Goal: Information Seeking & Learning: Learn about a topic

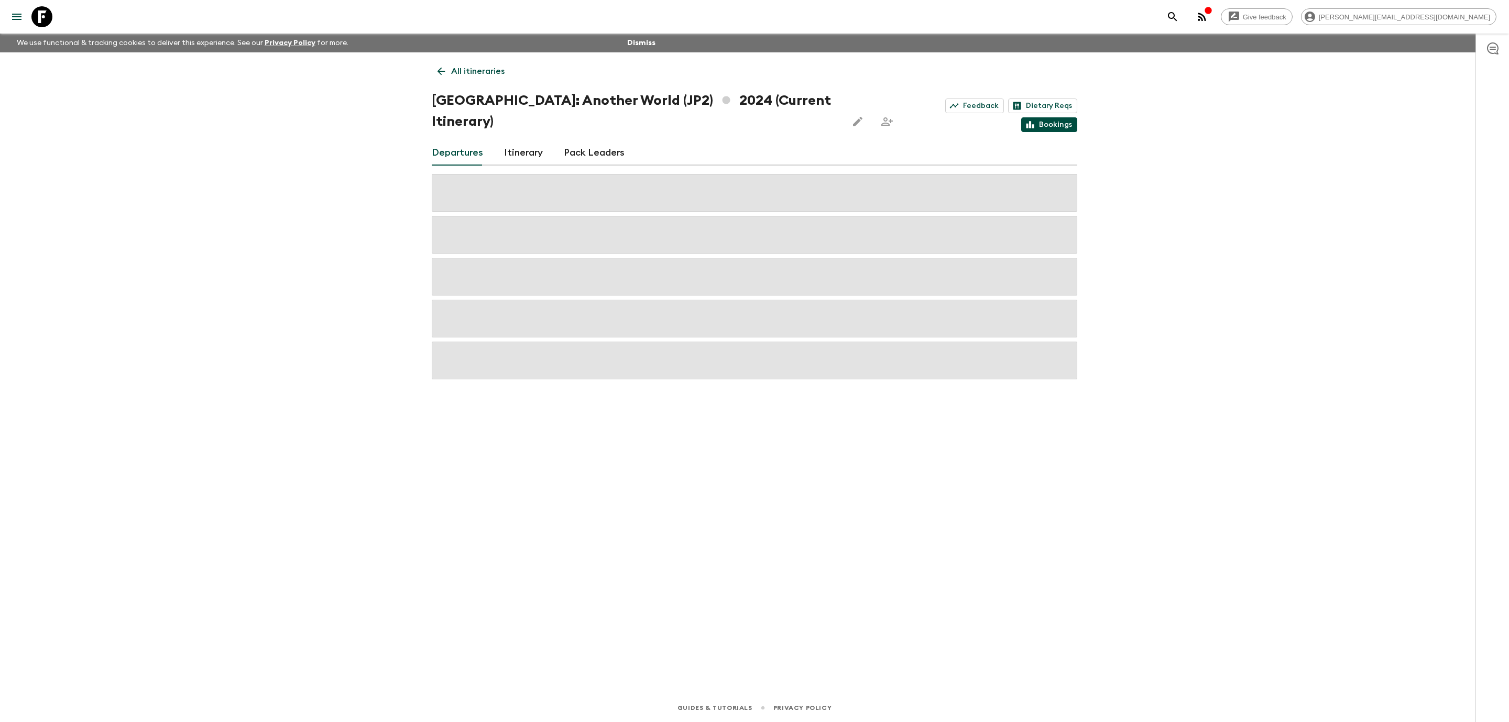
click at [1057, 117] on link "Bookings" at bounding box center [1049, 124] width 56 height 15
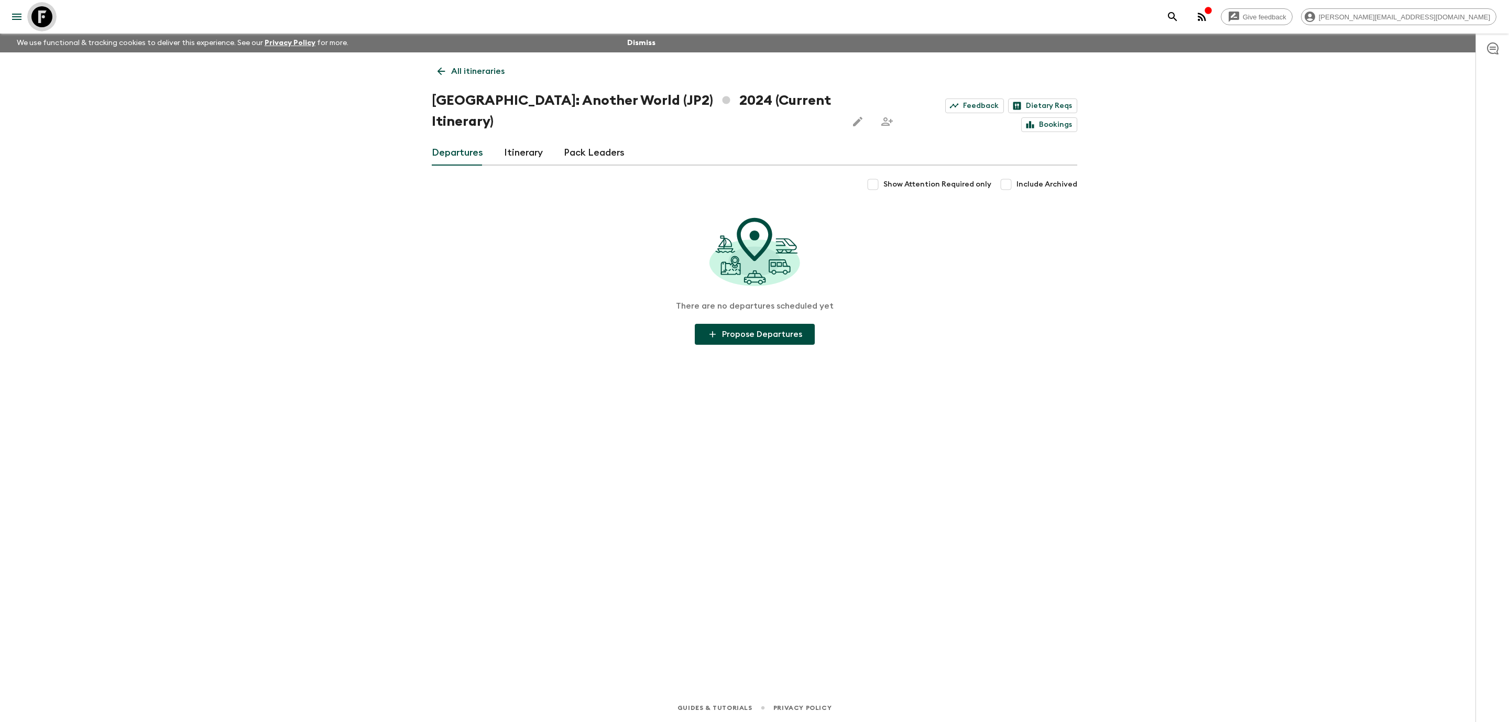
click at [46, 22] on icon at bounding box center [41, 16] width 21 height 21
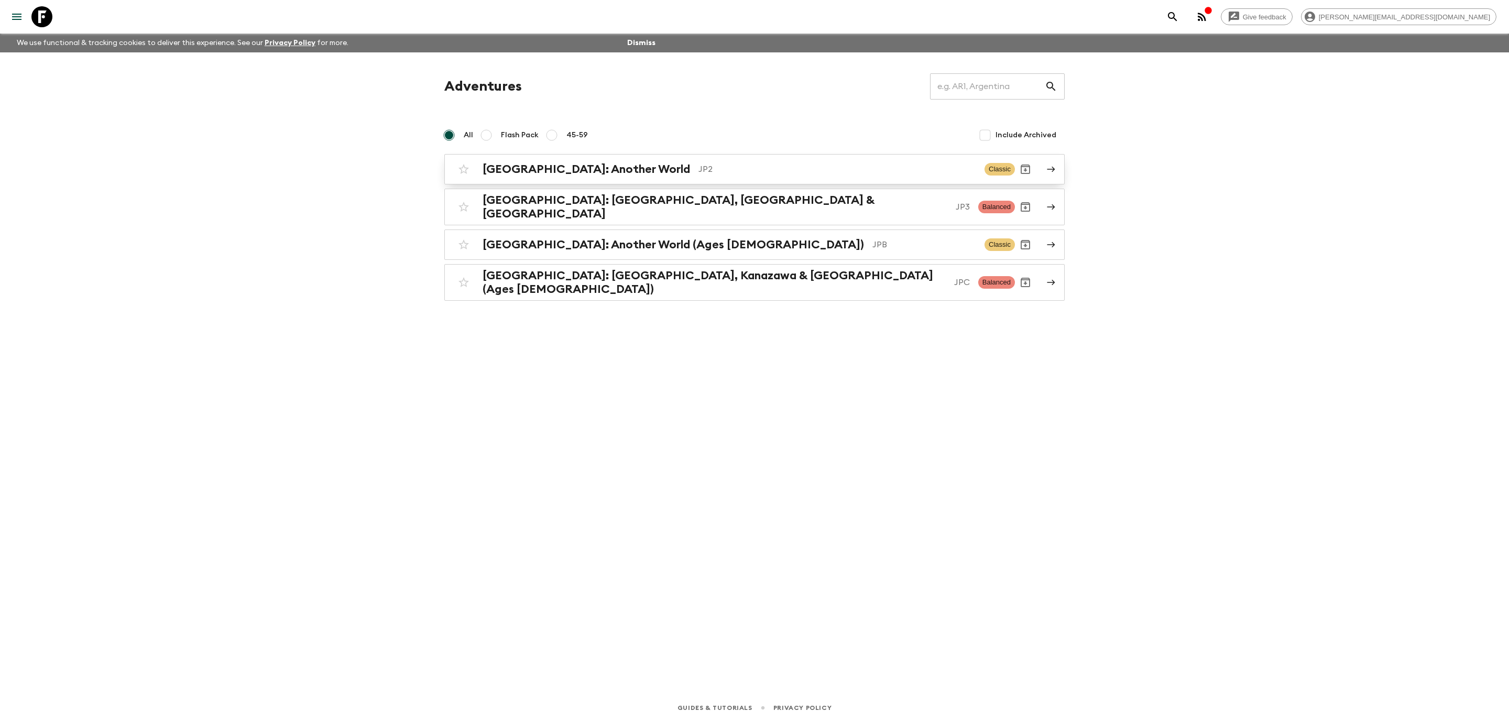
click at [744, 171] on p "JP2" at bounding box center [837, 169] width 278 height 13
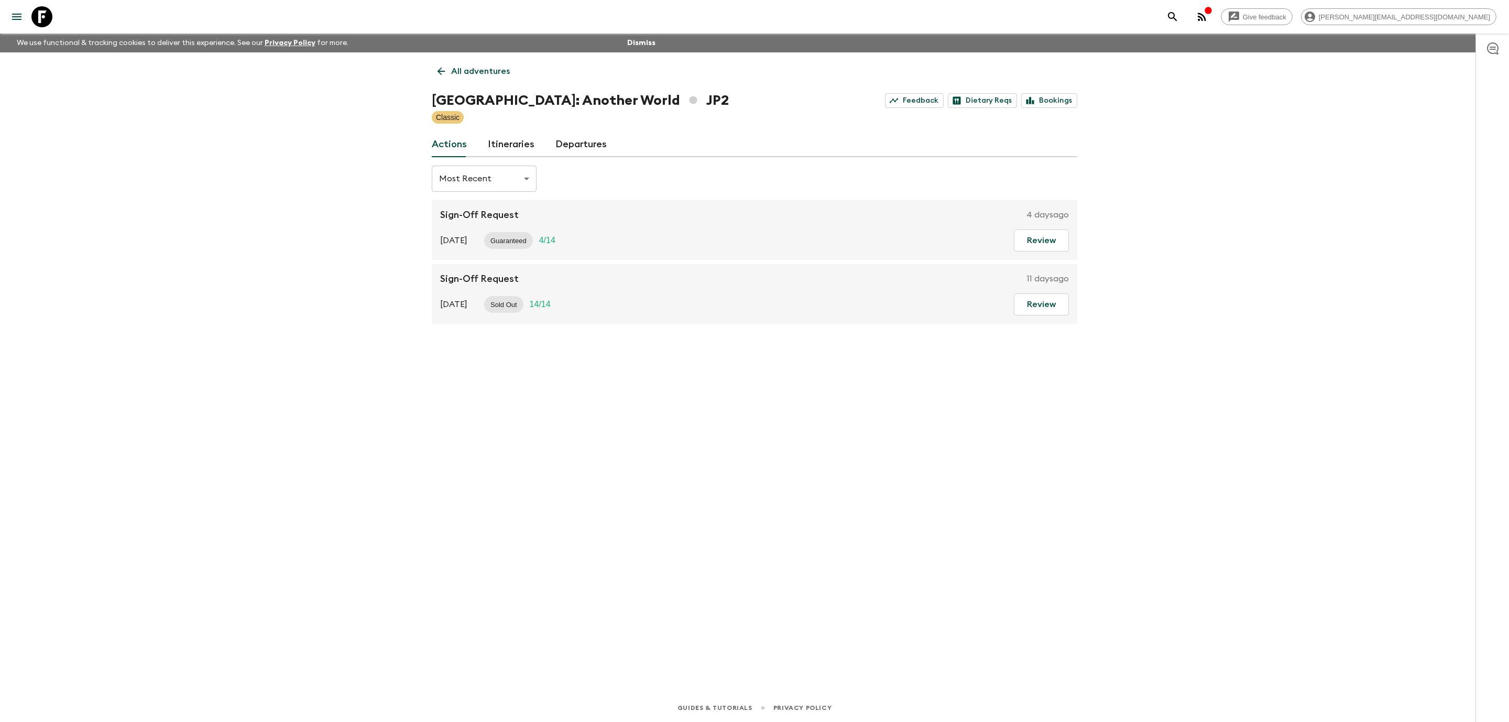
click at [580, 145] on link "Departures" at bounding box center [580, 144] width 51 height 25
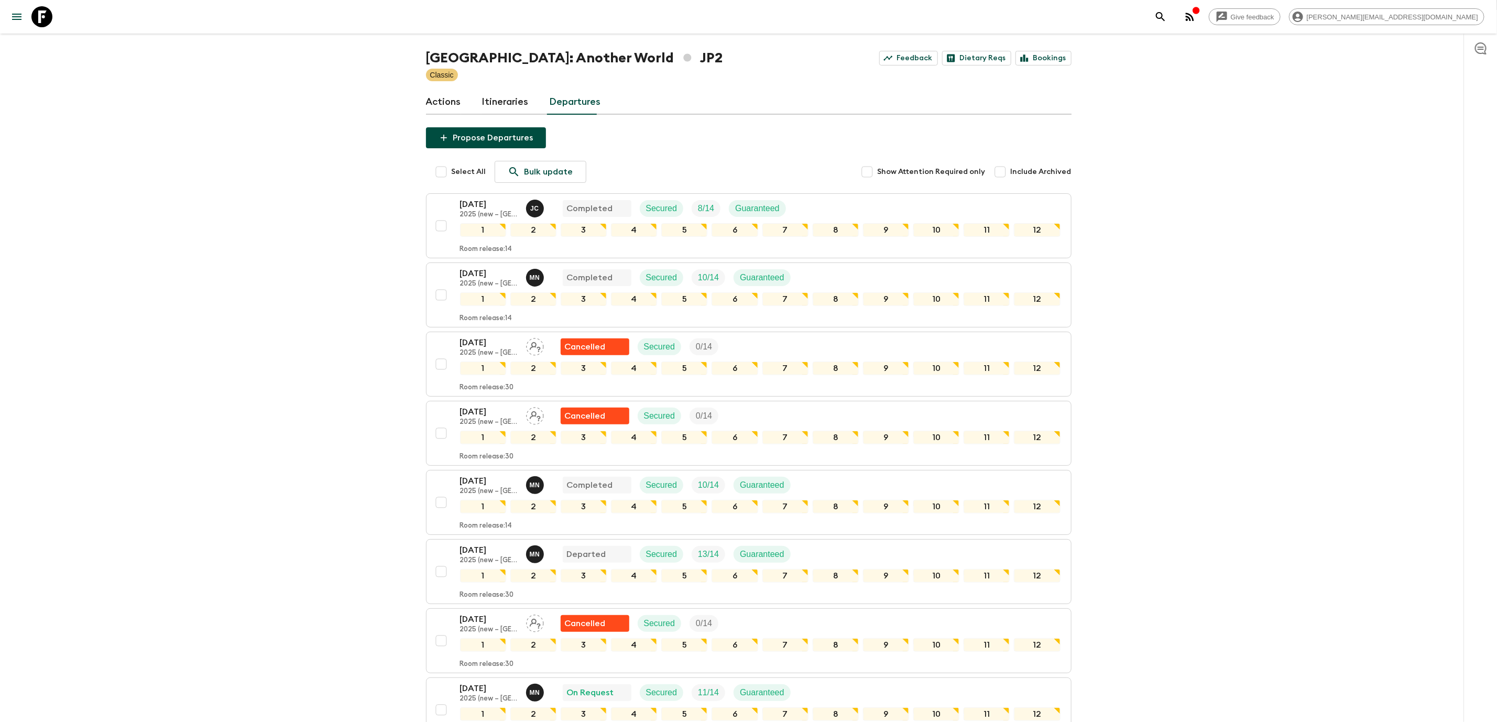
scroll to position [34, 0]
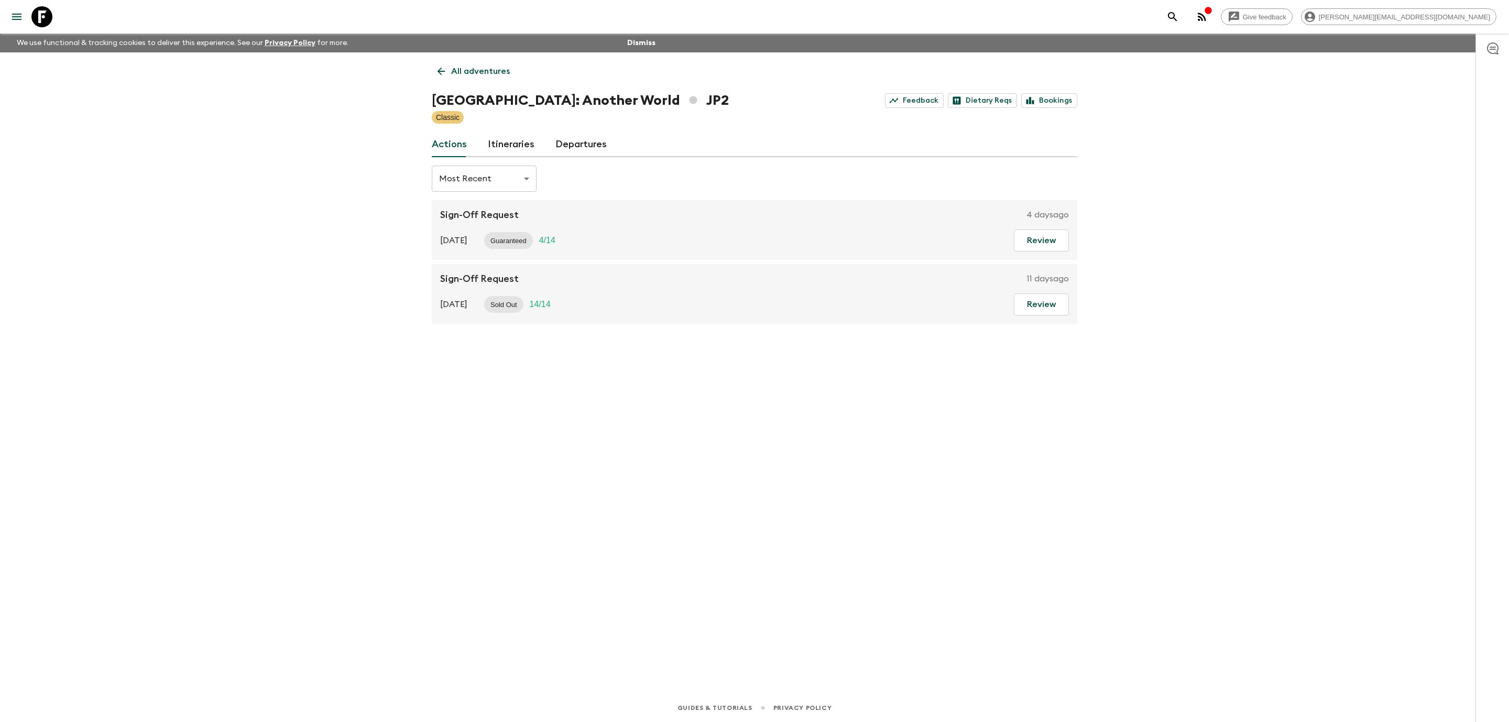
click at [513, 151] on link "Itineraries" at bounding box center [511, 144] width 47 height 25
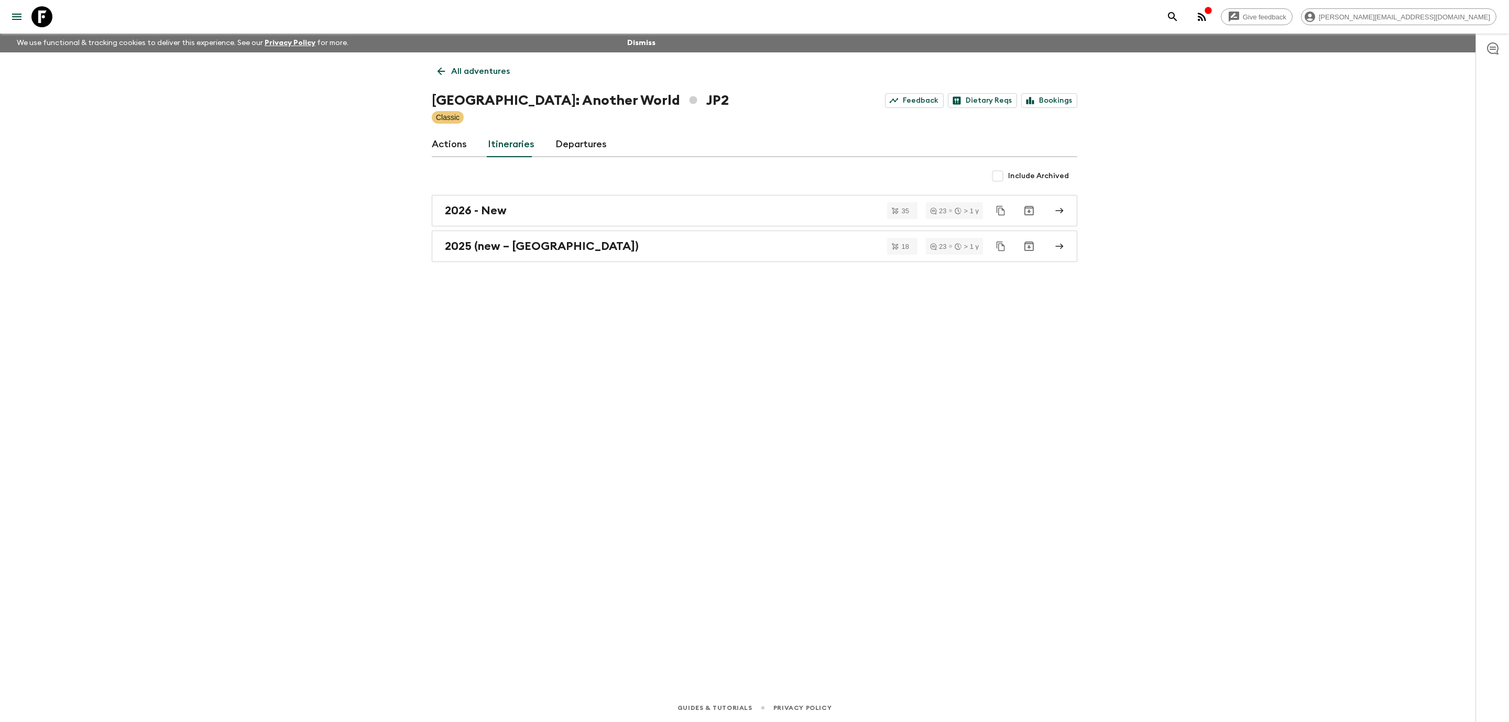
click at [49, 18] on icon at bounding box center [41, 16] width 21 height 21
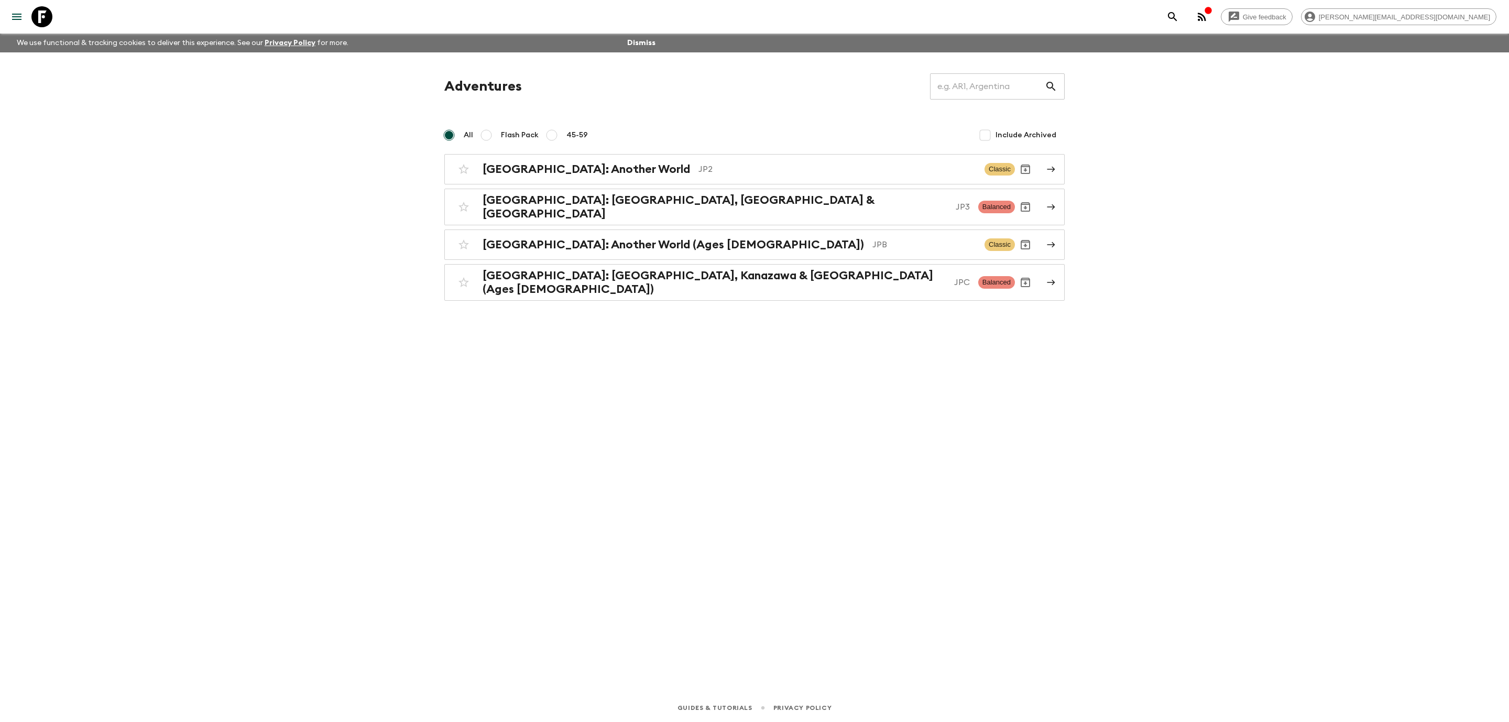
click at [872, 239] on p "JPB" at bounding box center [924, 244] width 104 height 13
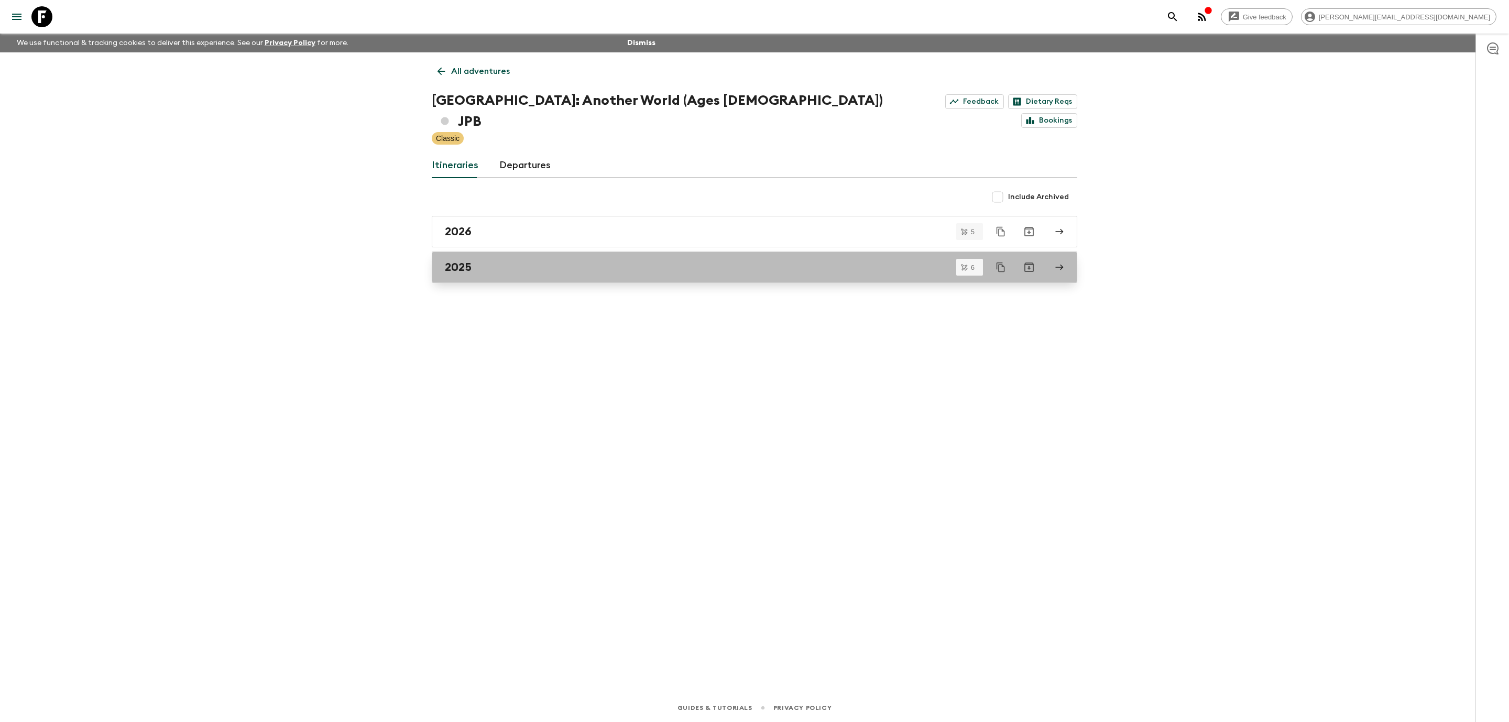
click at [673, 260] on div "2025" at bounding box center [744, 267] width 599 height 14
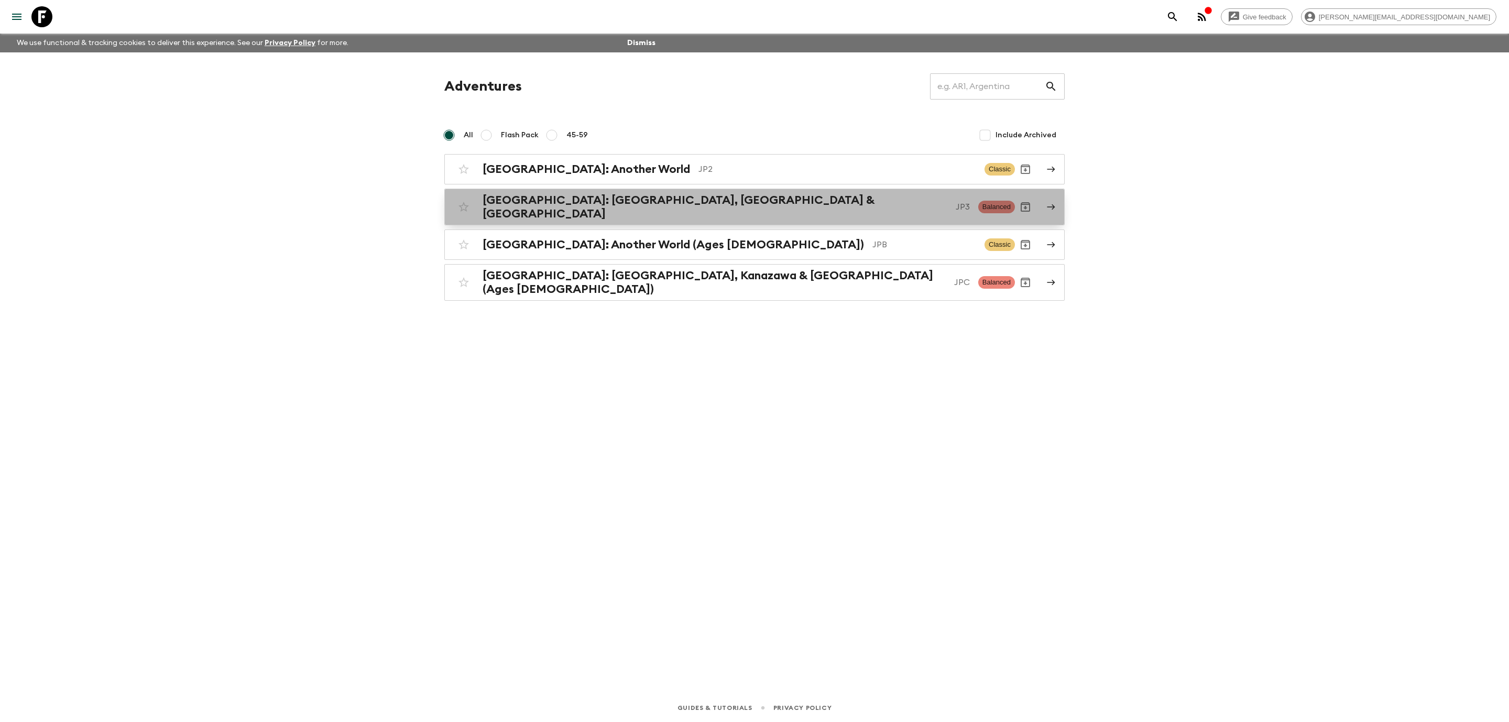
click at [684, 214] on div "[GEOGRAPHIC_DATA]: [GEOGRAPHIC_DATA], Kanazawa & [GEOGRAPHIC_DATA] JP3 Balanced" at bounding box center [734, 206] width 562 height 27
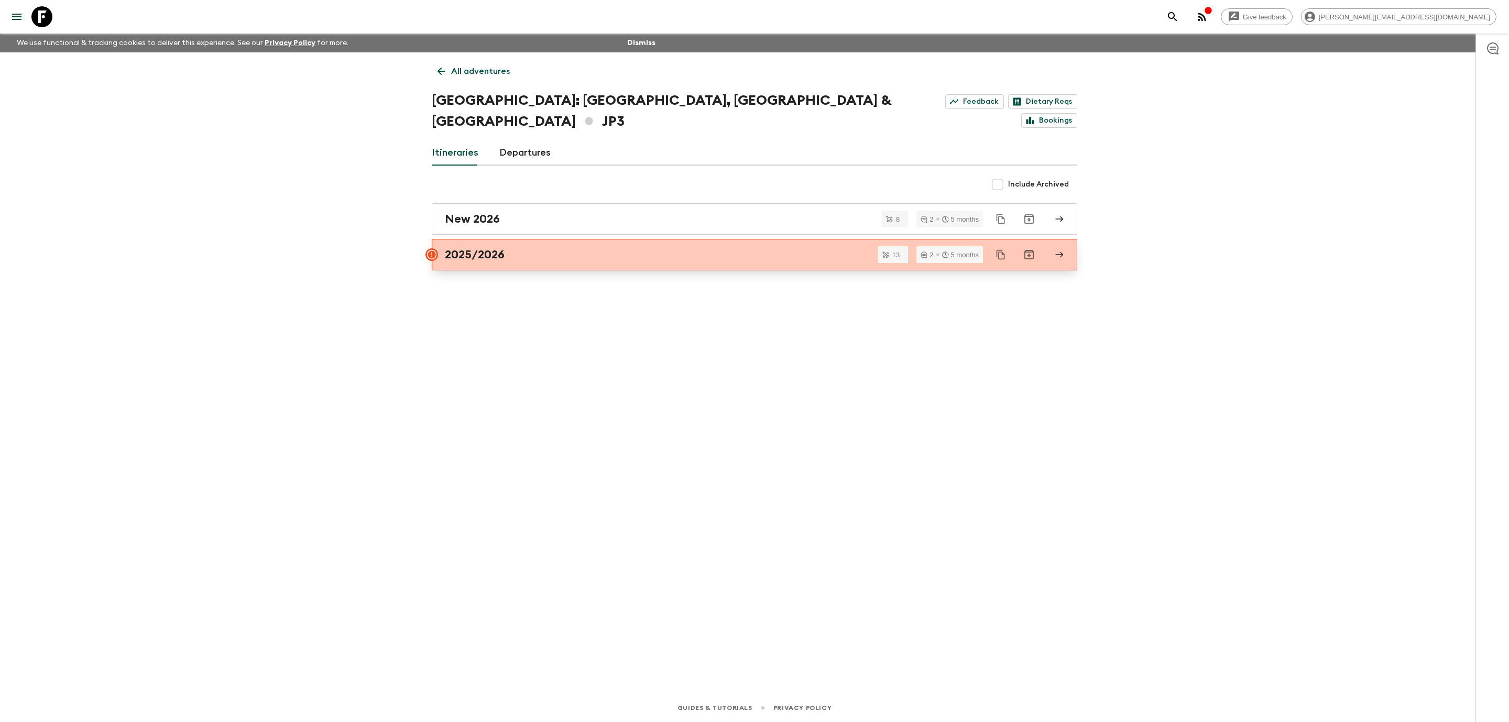
click at [632, 248] on div "2025/2026" at bounding box center [744, 255] width 599 height 14
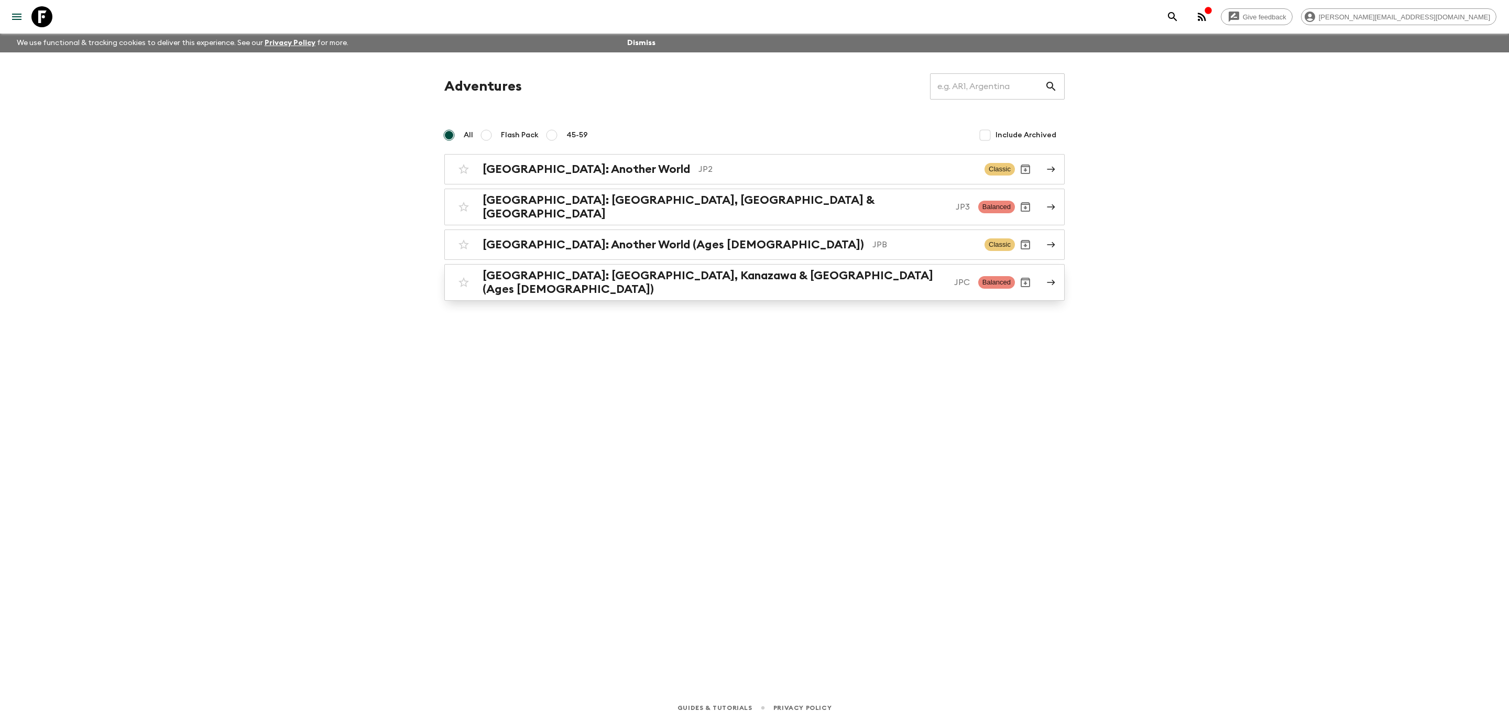
click at [716, 282] on div "[GEOGRAPHIC_DATA]: [GEOGRAPHIC_DATA], Kanazawa & [GEOGRAPHIC_DATA] (Ages [DEMOG…" at bounding box center [734, 282] width 562 height 27
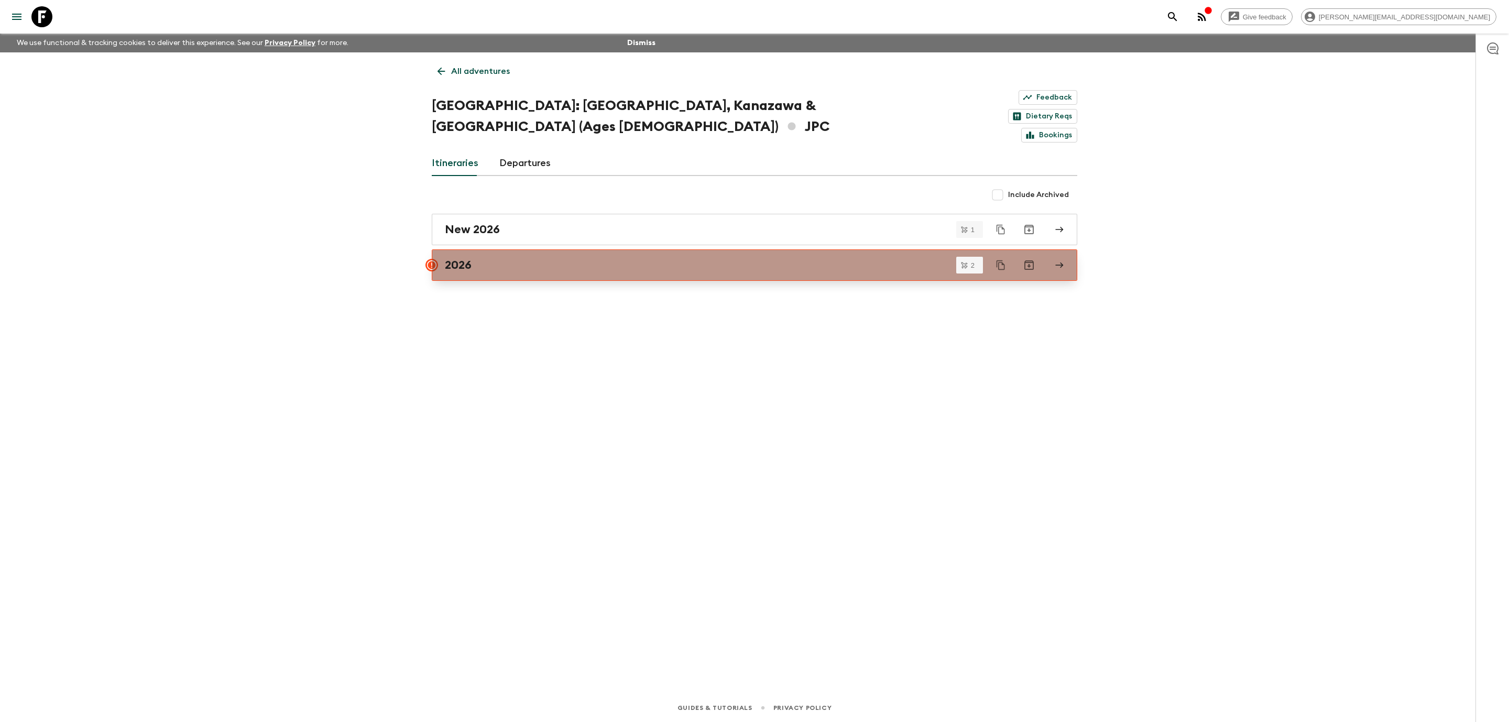
click at [722, 258] on div "2026" at bounding box center [744, 265] width 599 height 14
